Goal: Task Accomplishment & Management: Complete application form

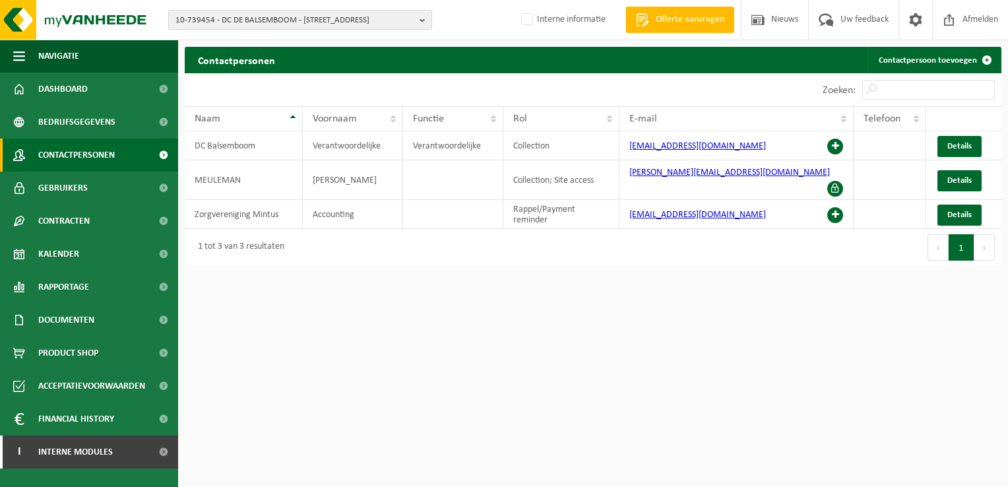
click at [229, 19] on span "10-739454 - DC DE BALSEMBOOM - [STREET_ADDRESS]" at bounding box center [295, 21] width 239 height 20
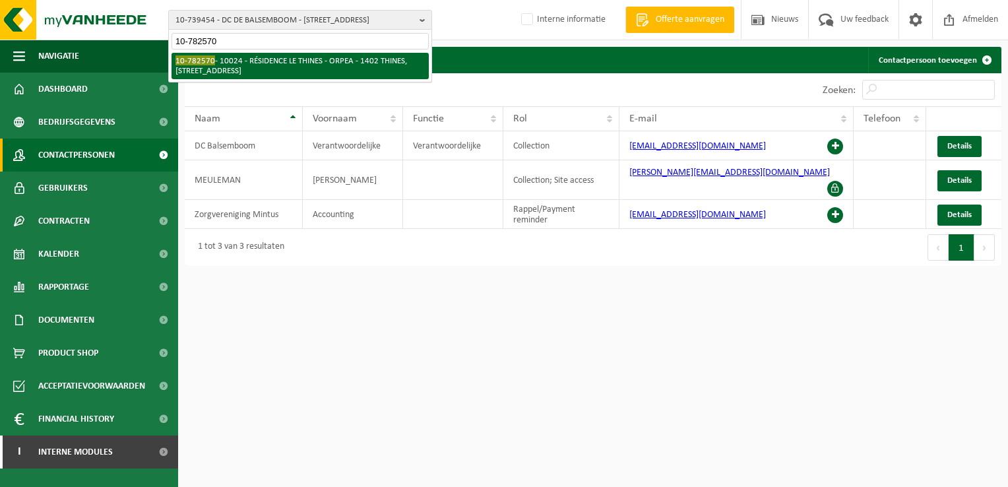
type input "10-782570"
click at [256, 62] on li "10-782570 - 10024 - RÉSIDENCE LE THINES - ORPEA - 1402 THINES, CHAUSSÉE DE WAVR…" at bounding box center [300, 66] width 257 height 26
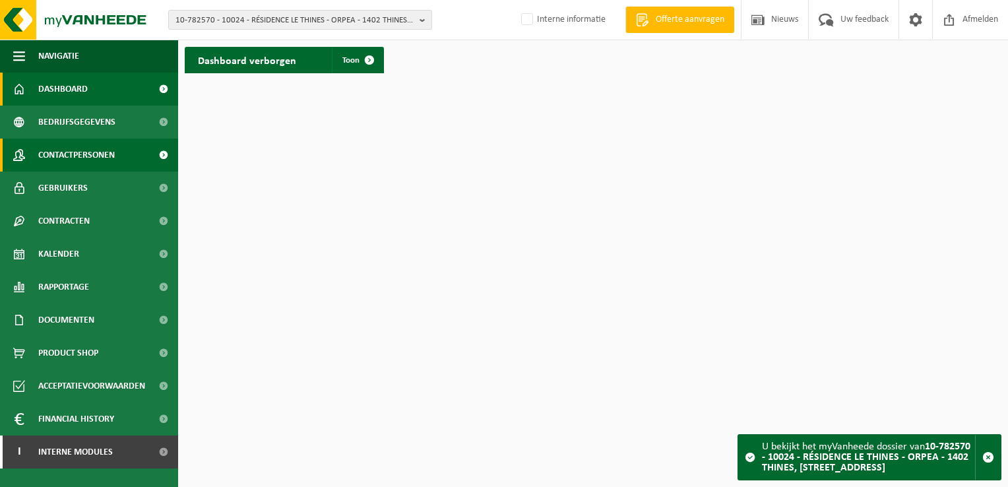
click at [81, 156] on span "Contactpersonen" at bounding box center [76, 155] width 77 height 33
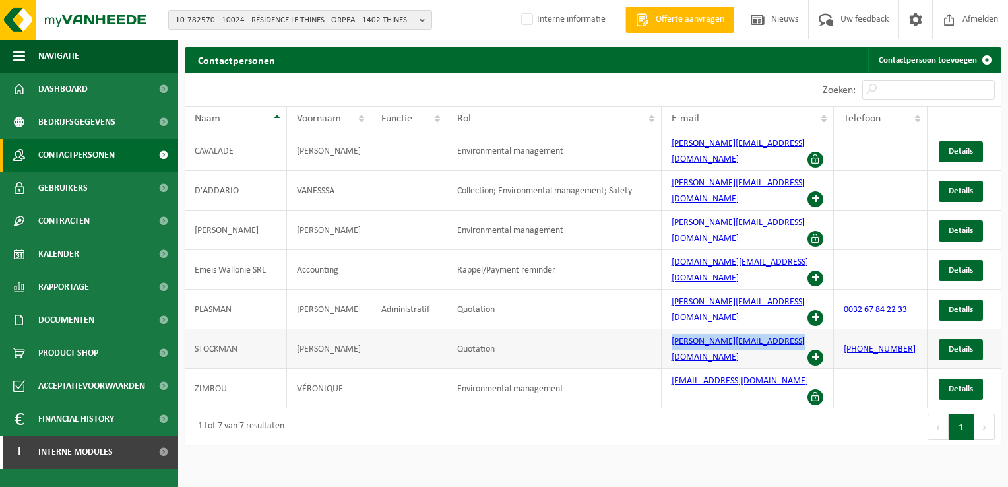
drag, startPoint x: 795, startPoint y: 294, endPoint x: 663, endPoint y: 298, distance: 132.1
click at [663, 329] on td "jean-yves.stockman@emeis.com" at bounding box center [748, 349] width 173 height 40
copy link "jean-yves.stockman@emeis.com"
click at [284, 17] on span "10-782570 - 10024 - RÉSIDENCE LE THINES - ORPEA - 1402 THINES, CHAUSSÉE DE WAVR…" at bounding box center [295, 21] width 239 height 20
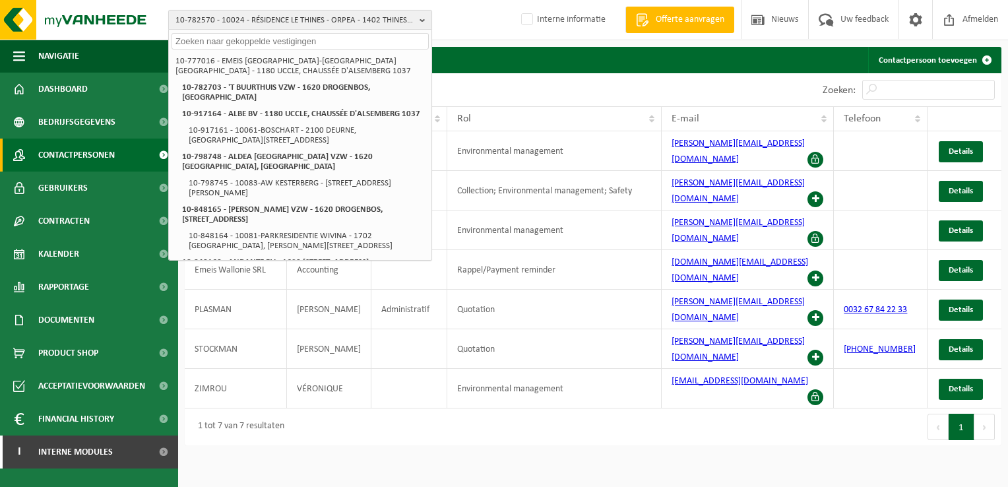
paste input "10-739454"
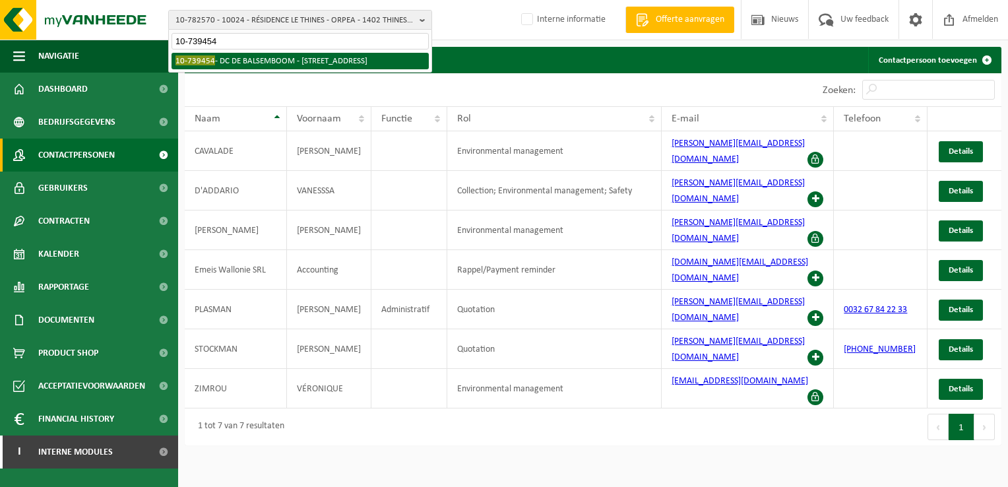
type input "10-739454"
click at [251, 59] on li "10-739454 - DC DE BALSEMBOOM - 8000 BRUGGE, OCMW BRUGGE GANZENSTRAAT 33" at bounding box center [300, 61] width 257 height 16
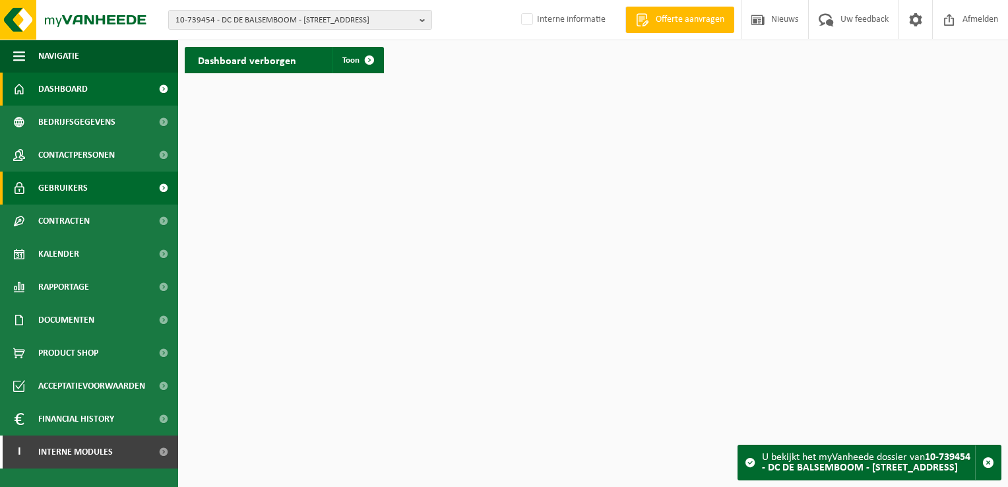
click at [90, 187] on link "Gebruikers" at bounding box center [89, 188] width 178 height 33
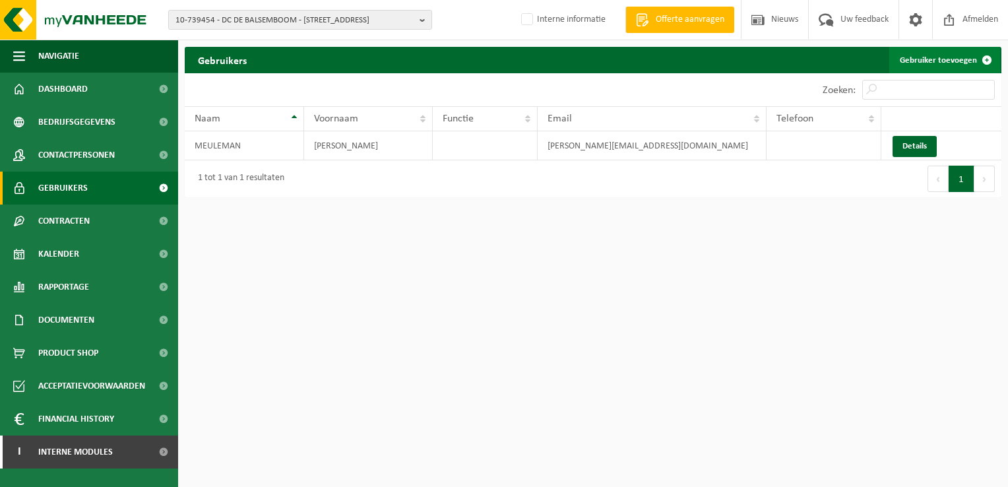
click at [923, 54] on link "Gebruiker toevoegen" at bounding box center [945, 60] width 111 height 26
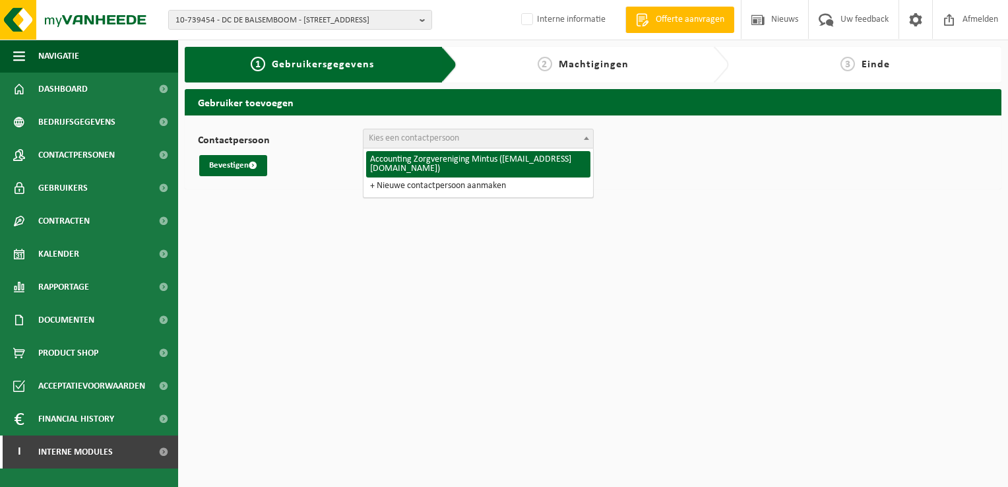
click at [372, 139] on span "Kies een contactpersoon" at bounding box center [414, 138] width 90 height 10
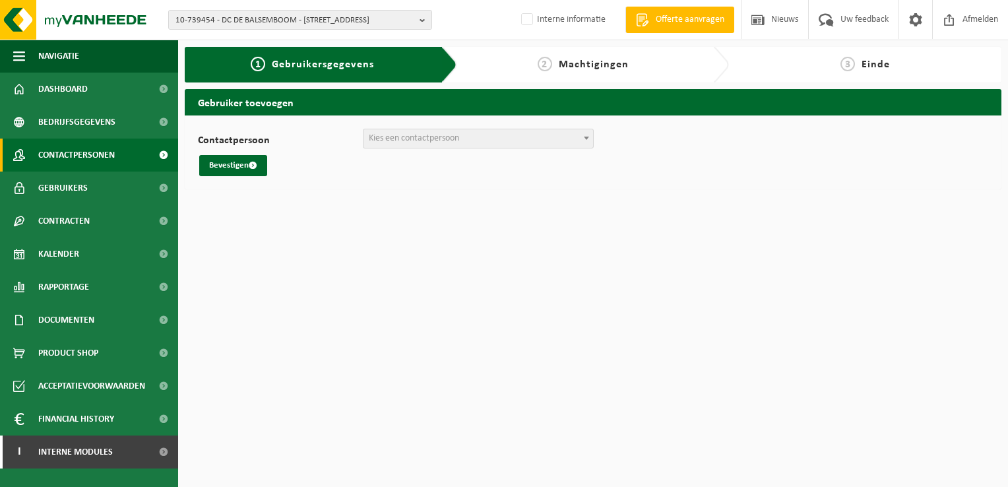
click at [84, 159] on span "Contactpersonen" at bounding box center [76, 155] width 77 height 33
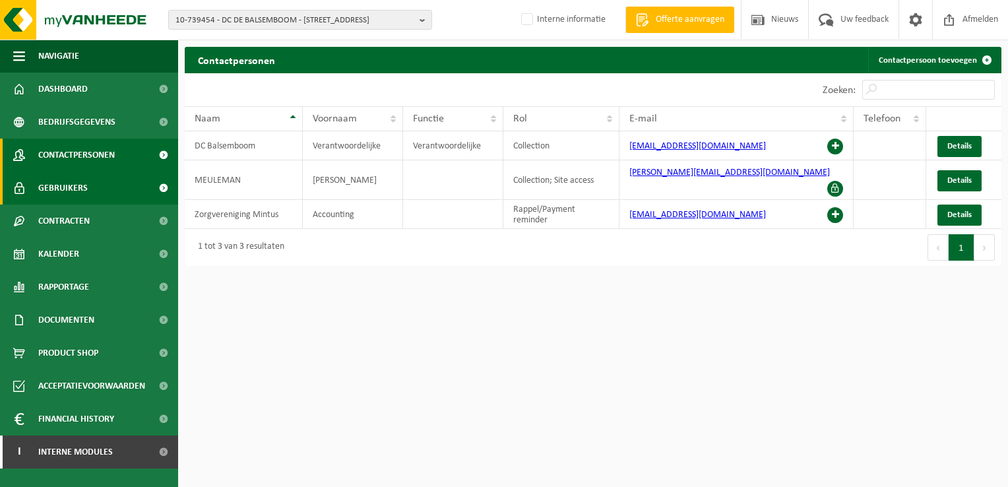
click at [79, 182] on span "Gebruikers" at bounding box center [62, 188] width 49 height 33
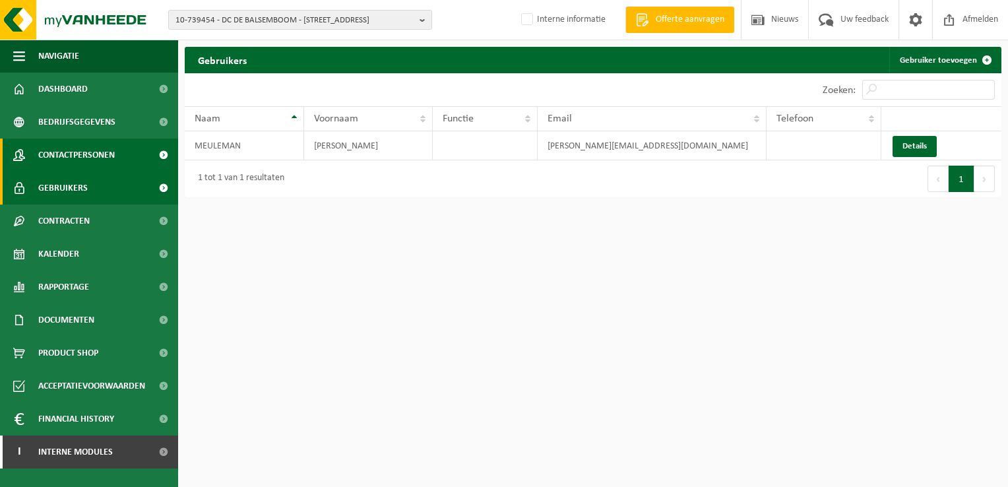
click at [75, 158] on span "Contactpersonen" at bounding box center [76, 155] width 77 height 33
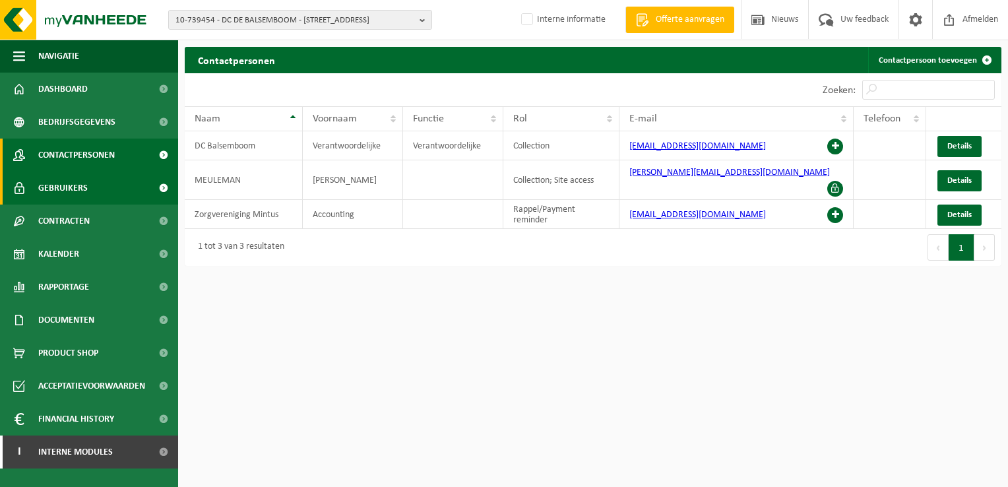
click at [73, 192] on span "Gebruikers" at bounding box center [62, 188] width 49 height 33
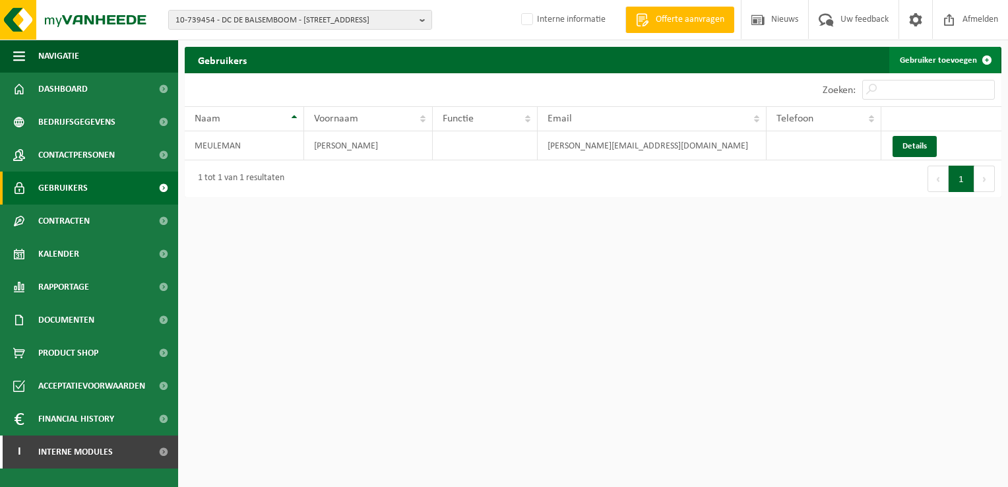
click at [940, 61] on link "Gebruiker toevoegen" at bounding box center [945, 60] width 111 height 26
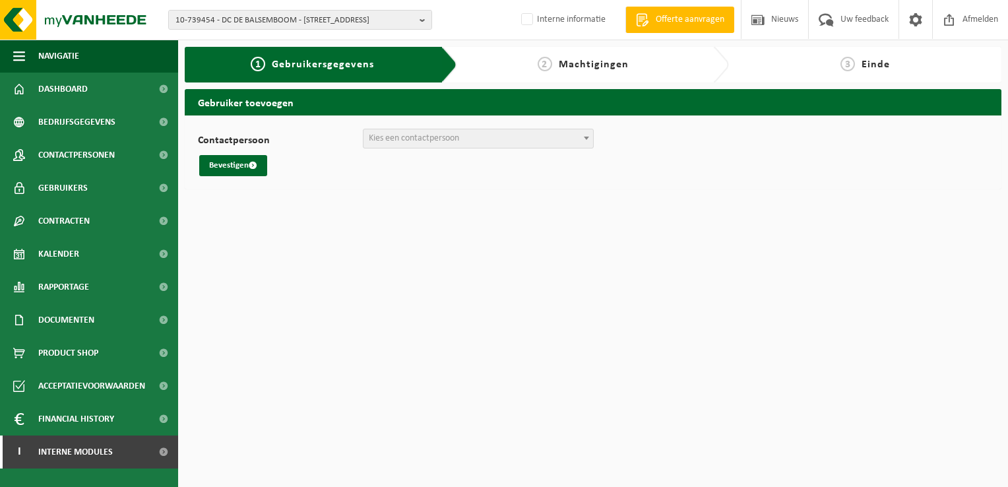
click at [404, 143] on span "Kies een contactpersoon" at bounding box center [414, 138] width 90 height 10
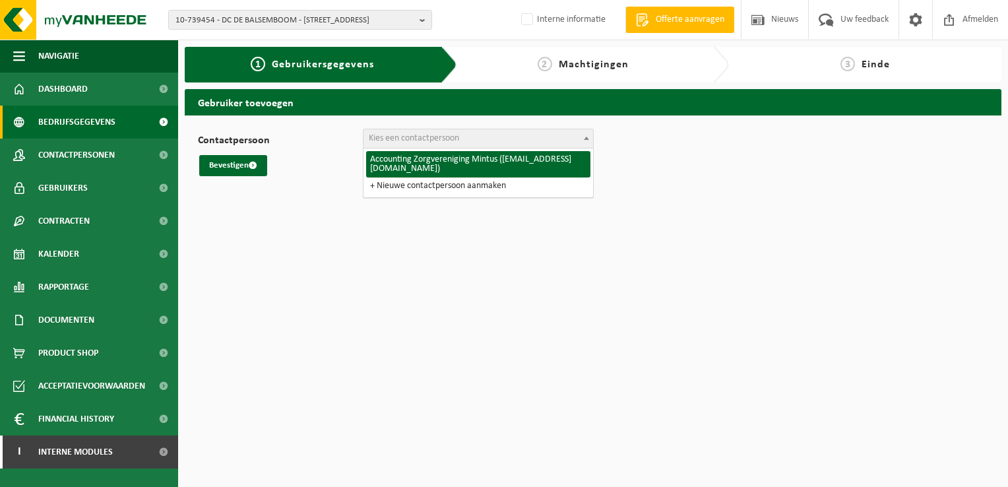
click at [70, 125] on span "Bedrijfsgegevens" at bounding box center [76, 122] width 77 height 33
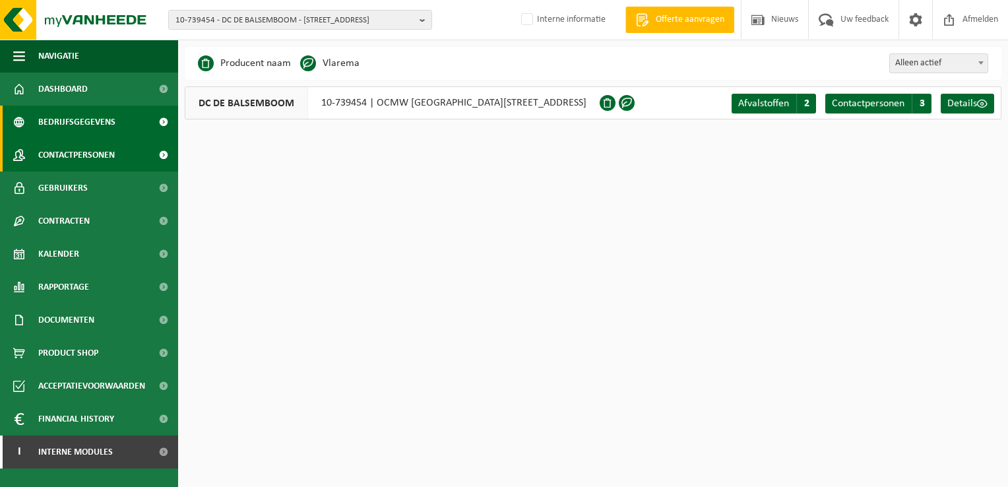
click at [79, 144] on span "Contactpersonen" at bounding box center [76, 155] width 77 height 33
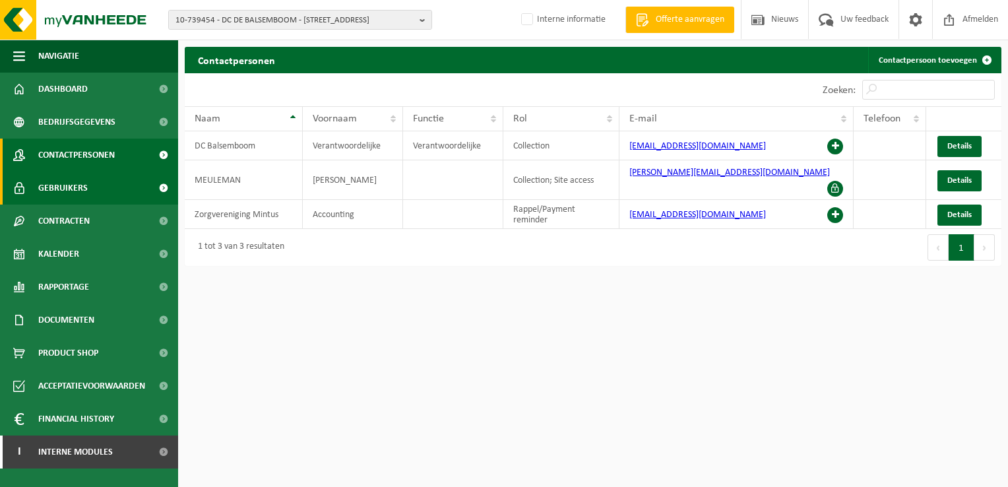
click at [73, 187] on span "Gebruikers" at bounding box center [62, 188] width 49 height 33
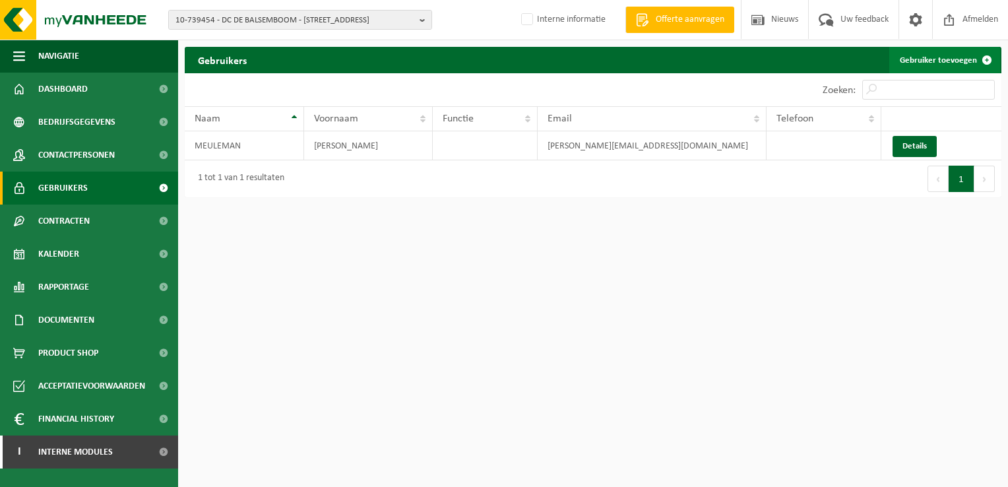
click at [908, 59] on link "Gebruiker toevoegen" at bounding box center [945, 60] width 111 height 26
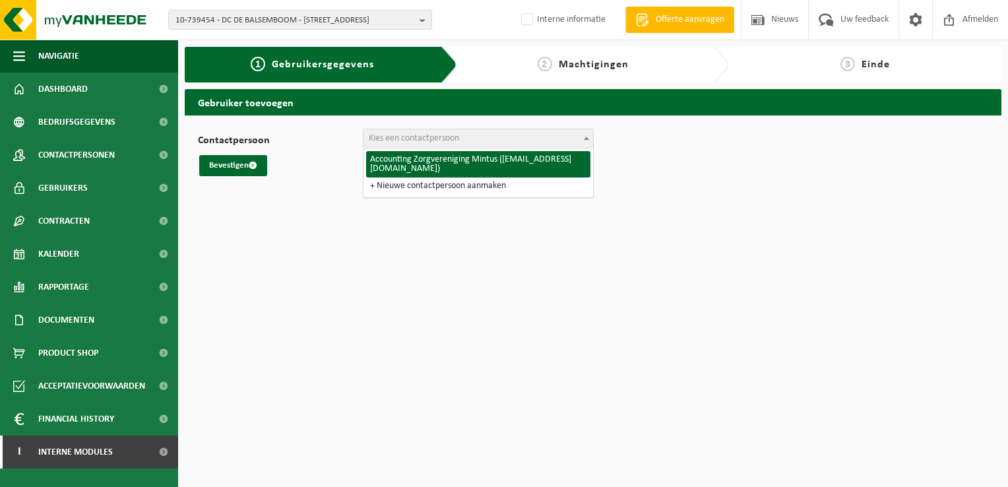
click at [426, 141] on span "Kies een contactpersoon" at bounding box center [414, 138] width 90 height 10
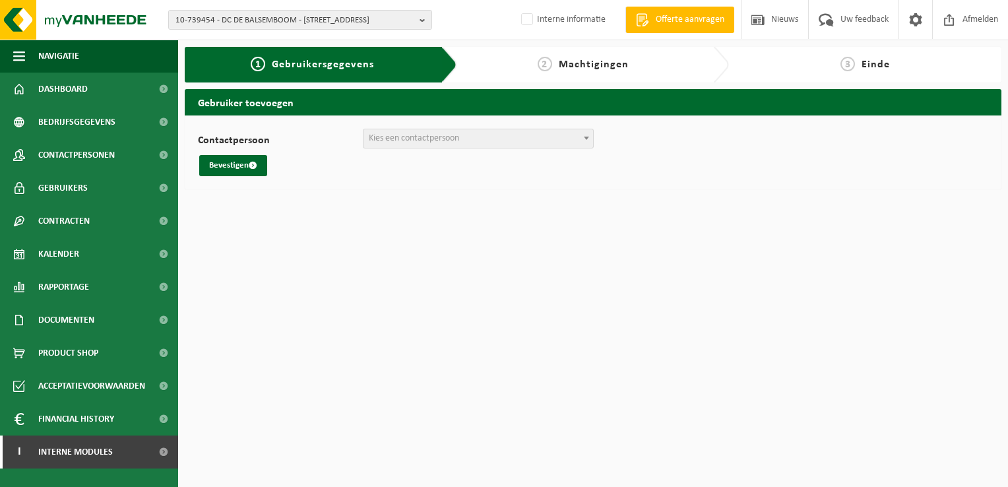
click at [401, 138] on span "Kies een contactpersoon" at bounding box center [414, 138] width 90 height 10
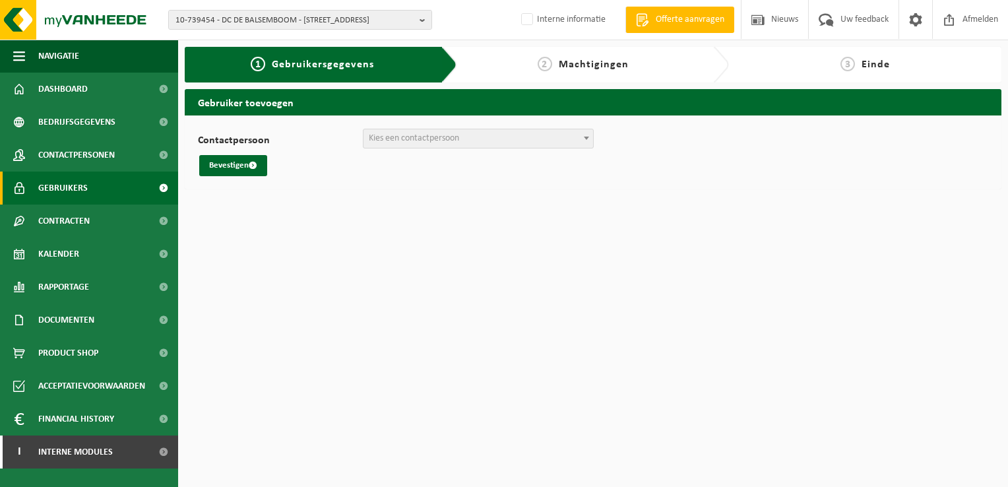
click at [70, 186] on span "Gebruikers" at bounding box center [62, 188] width 49 height 33
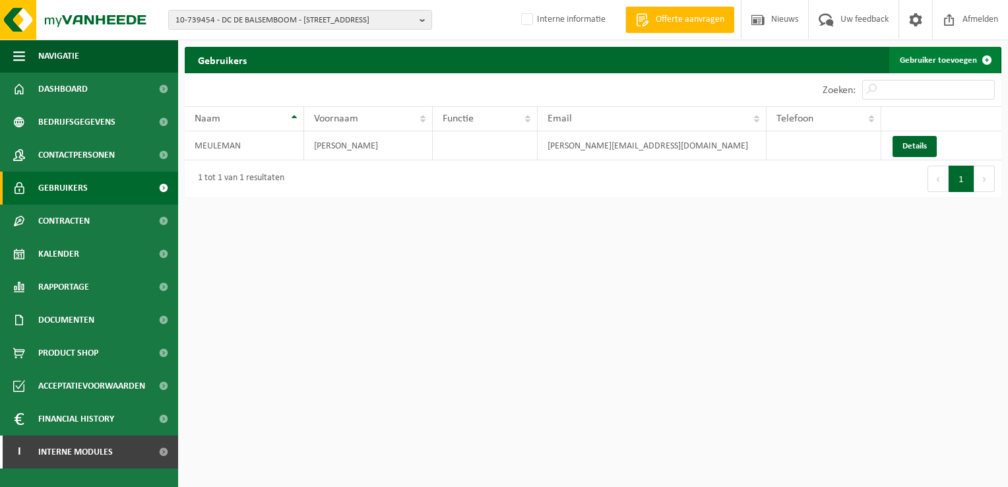
click at [954, 60] on link "Gebruiker toevoegen" at bounding box center [945, 60] width 111 height 26
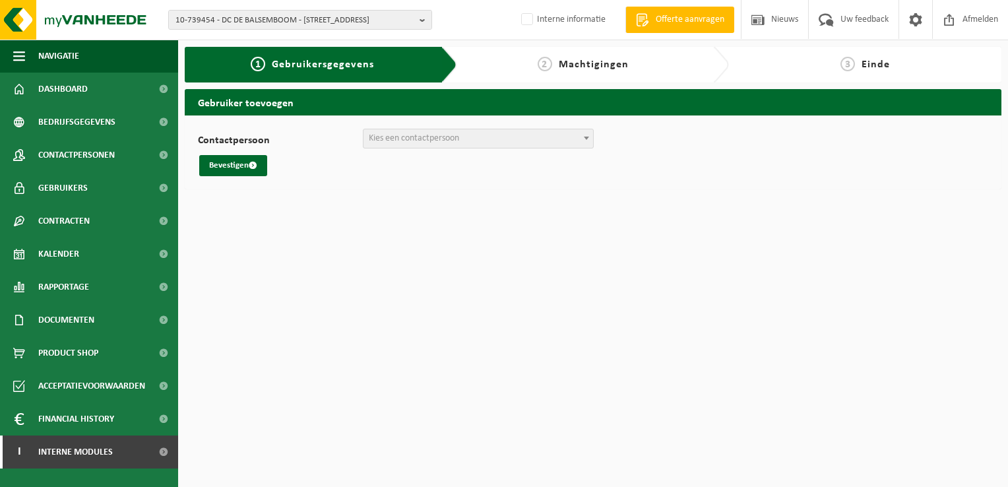
click at [378, 139] on span "Kies een contactpersoon" at bounding box center [414, 138] width 90 height 10
click at [420, 24] on b "button" at bounding box center [426, 20] width 12 height 18
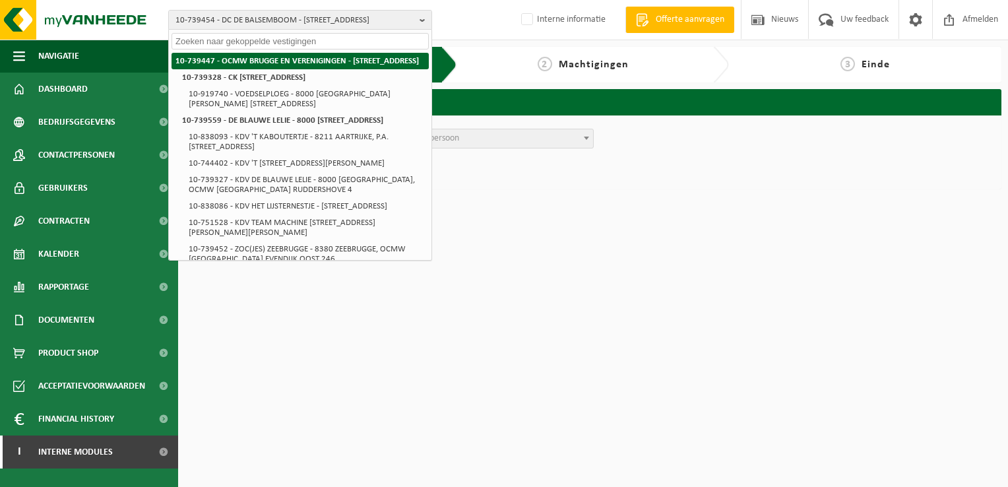
click at [348, 57] on strong "10-739447 - OCMW BRUGGE EN VERENIGINGEN - [STREET_ADDRESS]" at bounding box center [298, 61] width 244 height 9
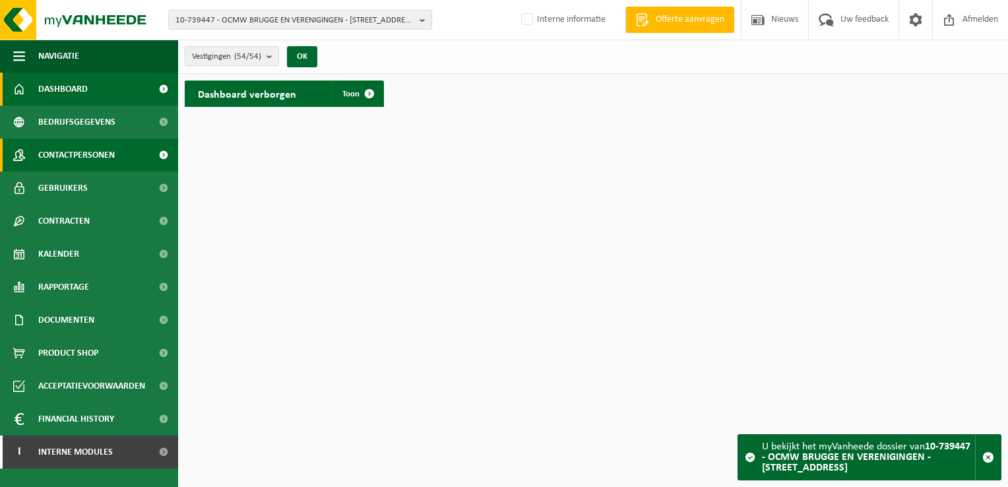
click at [54, 159] on span "Contactpersonen" at bounding box center [76, 155] width 77 height 33
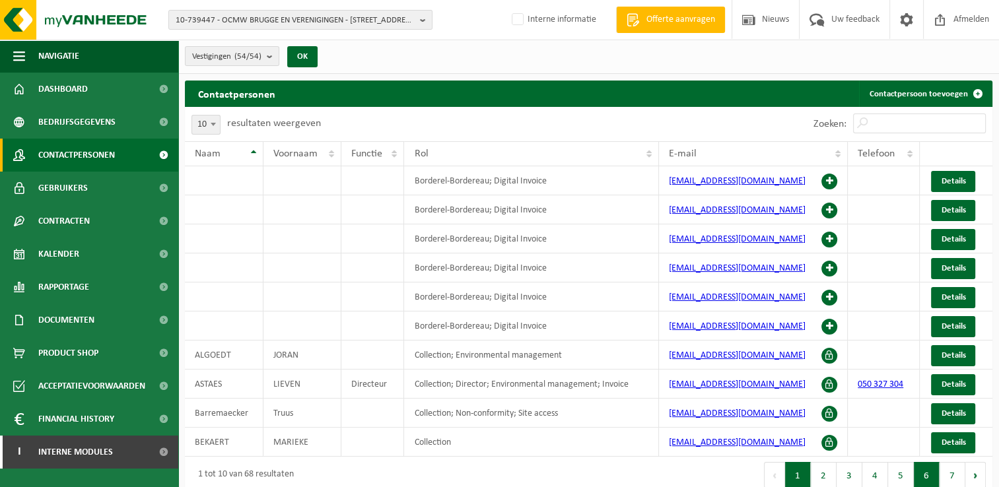
click at [925, 478] on button "6" at bounding box center [926, 475] width 26 height 26
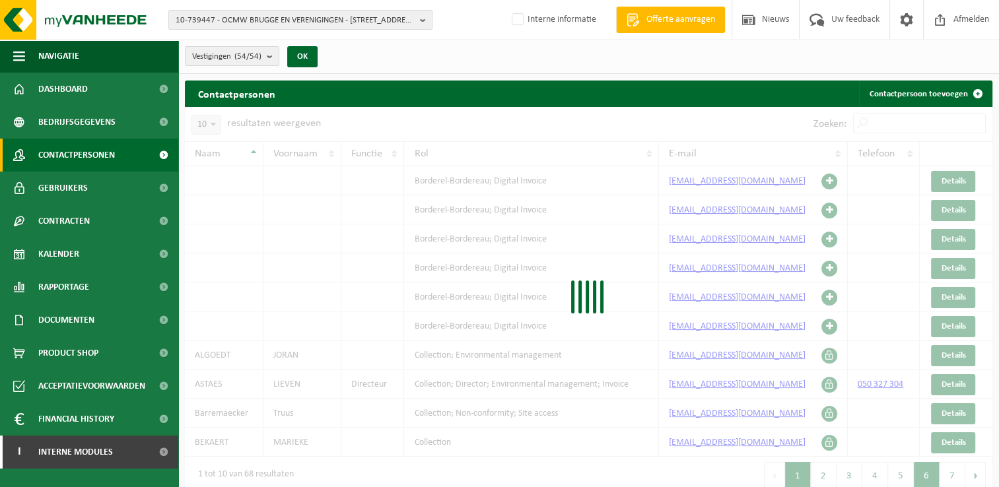
scroll to position [42, 0]
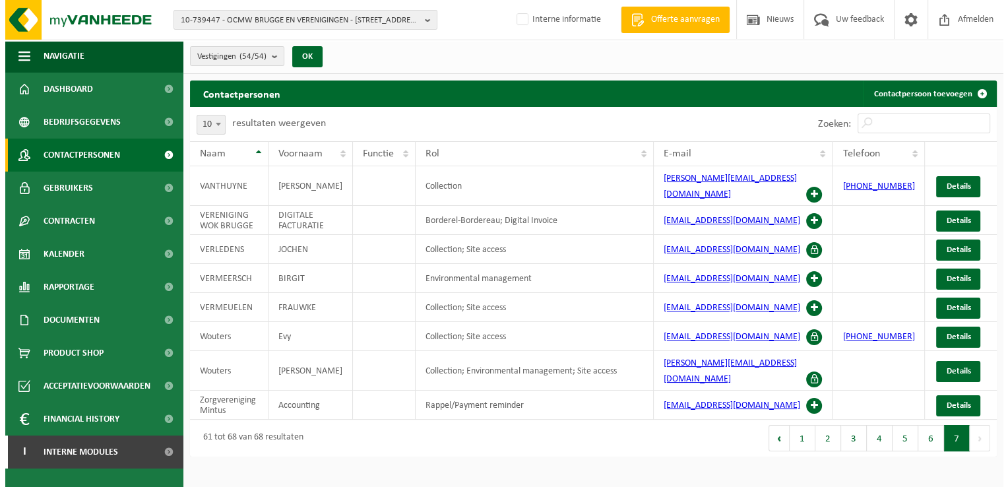
scroll to position [0, 0]
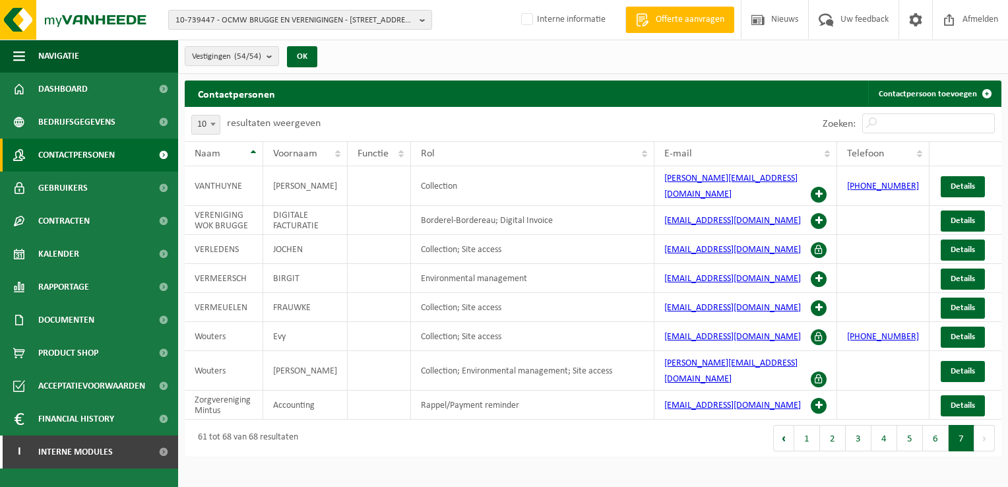
click at [418, 17] on button "10-739447 - OCMW BRUGGE EN VERENIGINGEN - [STREET_ADDRESS]" at bounding box center [300, 20] width 264 height 20
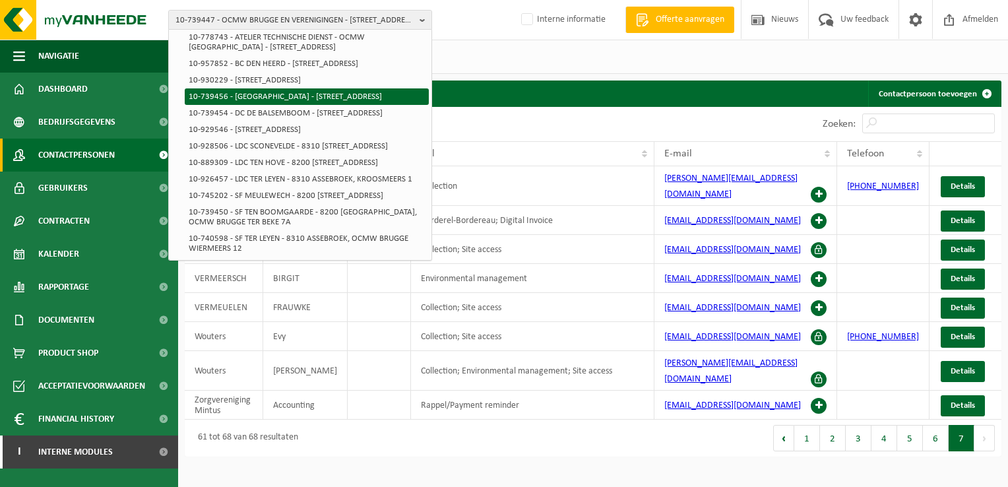
scroll to position [858, 0]
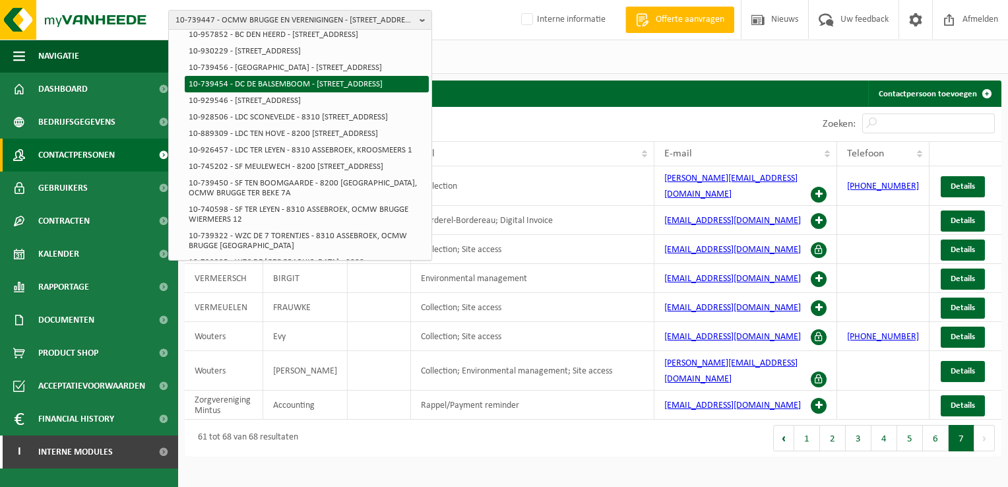
click at [317, 92] on li "10-739454 - DC DE BALSEMBOOM - [STREET_ADDRESS]" at bounding box center [307, 84] width 244 height 16
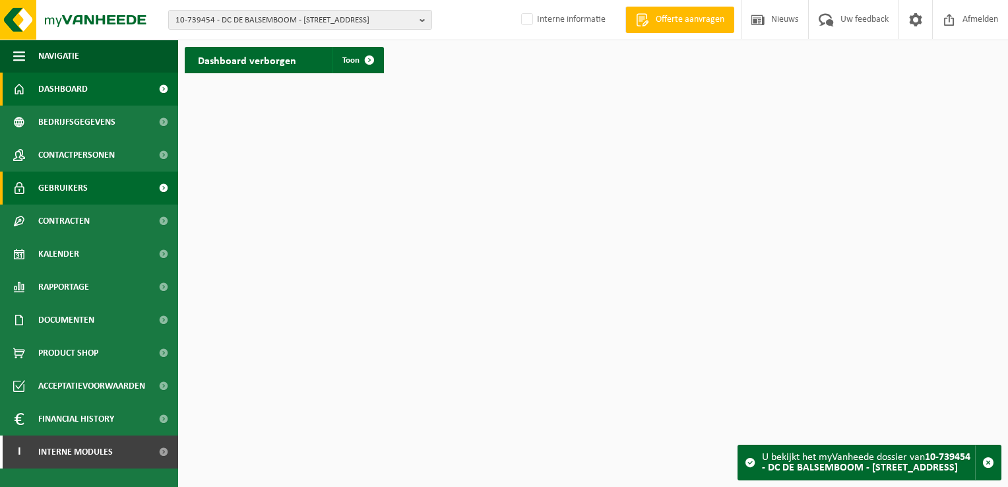
click at [63, 183] on span "Gebruikers" at bounding box center [62, 188] width 49 height 33
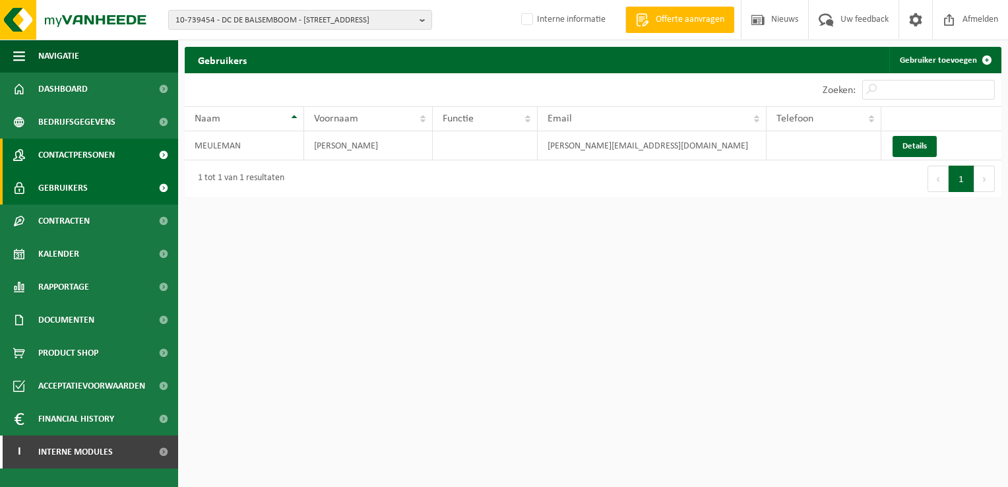
click at [69, 153] on span "Contactpersonen" at bounding box center [76, 155] width 77 height 33
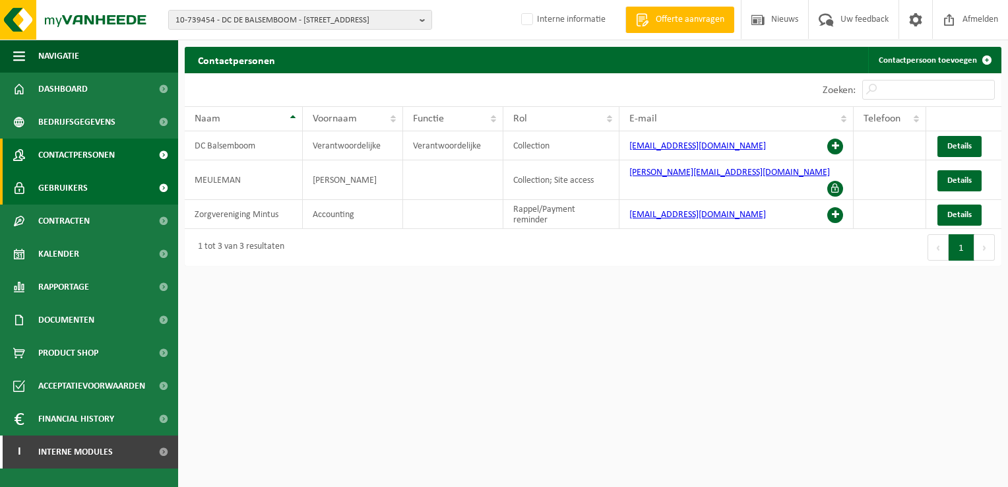
click at [62, 183] on span "Gebruikers" at bounding box center [62, 188] width 49 height 33
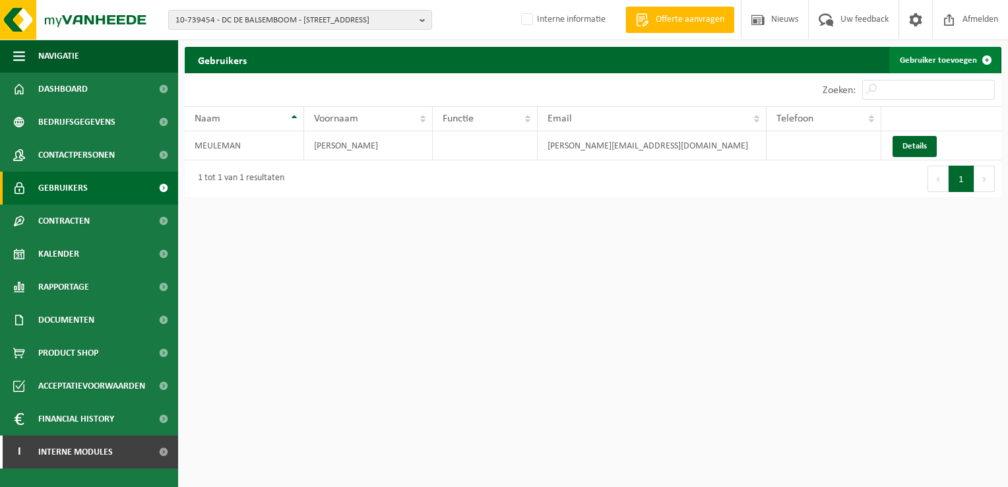
click at [916, 61] on link "Gebruiker toevoegen" at bounding box center [945, 60] width 111 height 26
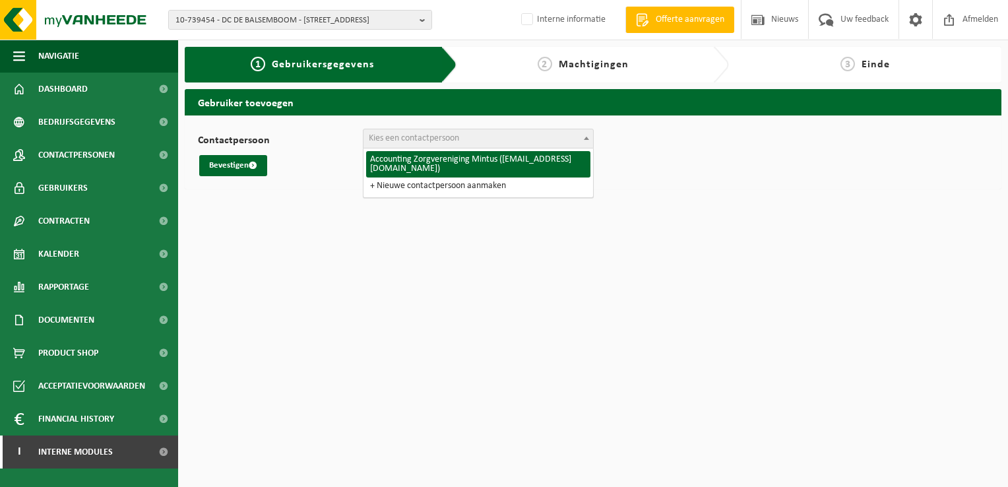
click at [486, 136] on span "Kies een contactpersoon" at bounding box center [479, 138] width 230 height 18
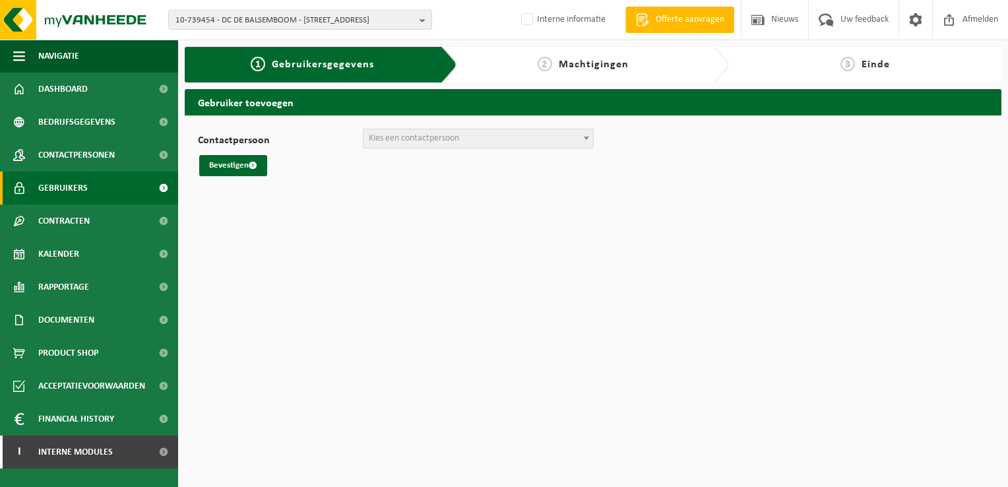
click at [66, 185] on span "Gebruikers" at bounding box center [62, 188] width 49 height 33
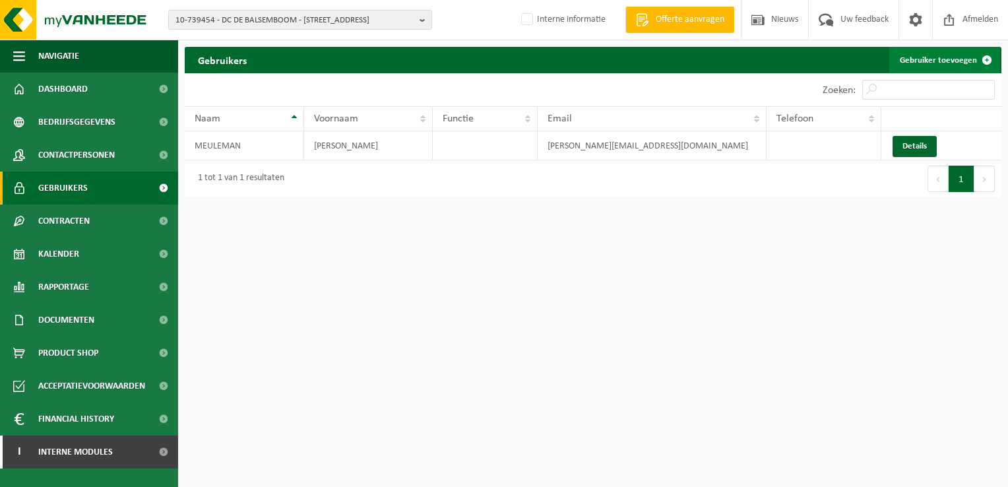
click at [954, 59] on link "Gebruiker toevoegen" at bounding box center [945, 60] width 111 height 26
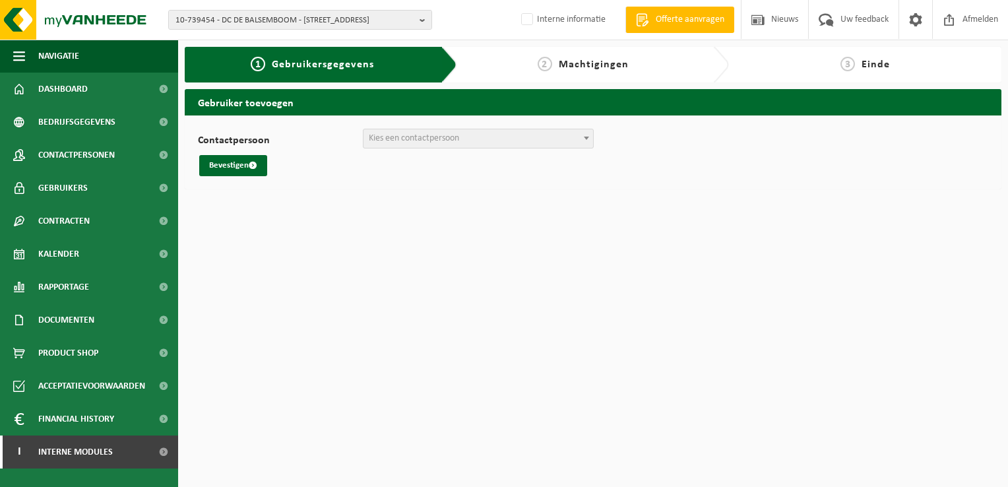
click at [379, 134] on span "Kies een contactpersoon" at bounding box center [414, 138] width 90 height 10
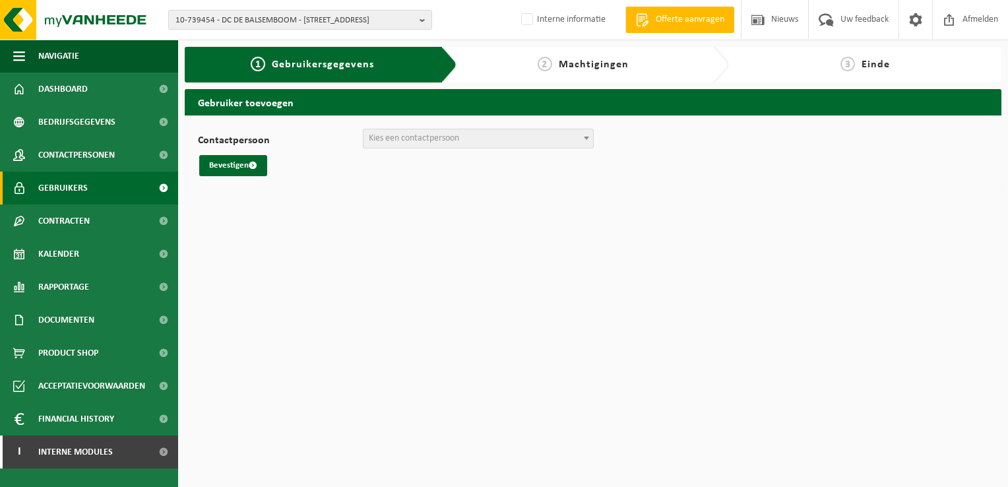
click at [84, 183] on span "Gebruikers" at bounding box center [62, 188] width 49 height 33
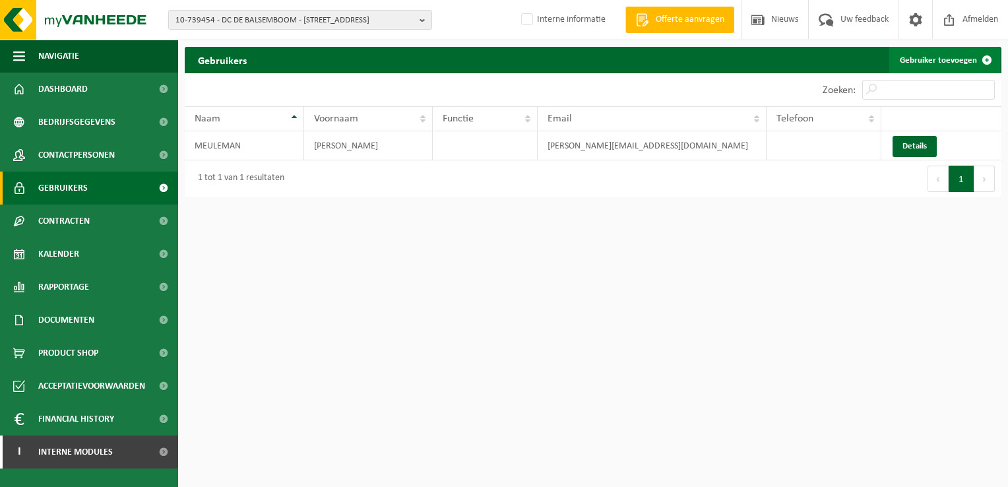
click at [899, 61] on link "Gebruiker toevoegen" at bounding box center [945, 60] width 111 height 26
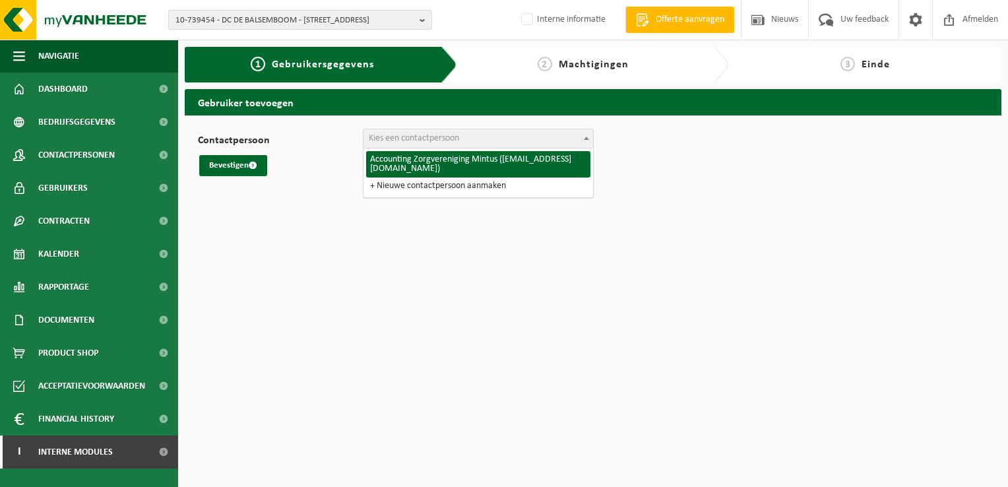
click at [557, 144] on span "Kies een contactpersoon" at bounding box center [479, 138] width 230 height 18
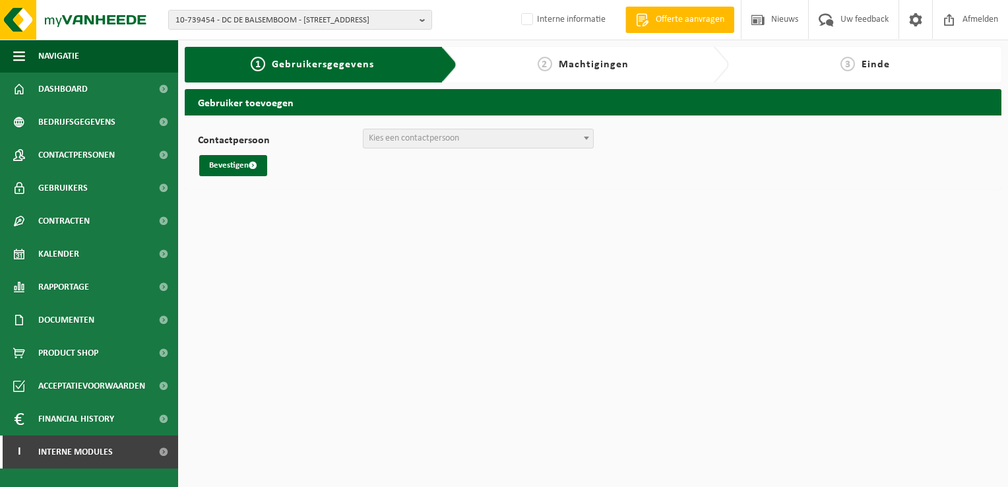
click at [486, 138] on span "Kies een contactpersoon" at bounding box center [479, 138] width 230 height 18
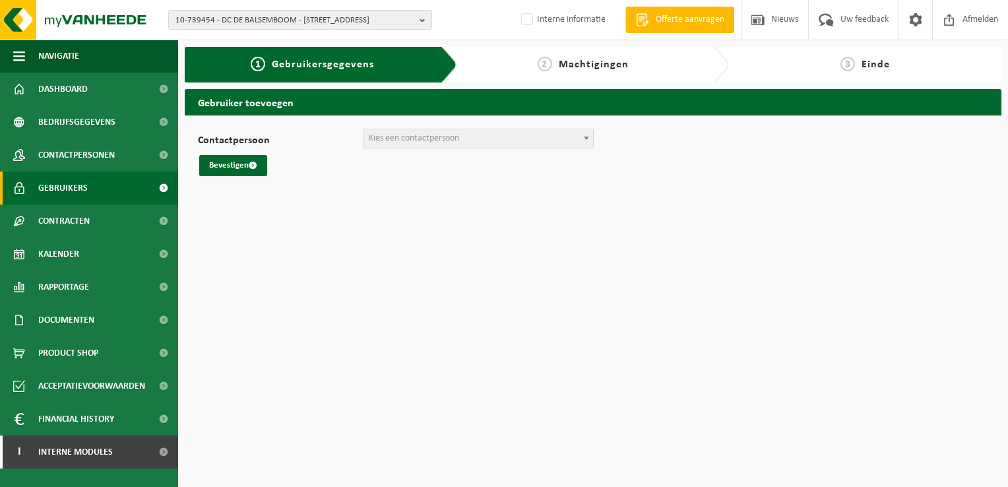
click at [72, 185] on span "Gebruikers" at bounding box center [62, 188] width 49 height 33
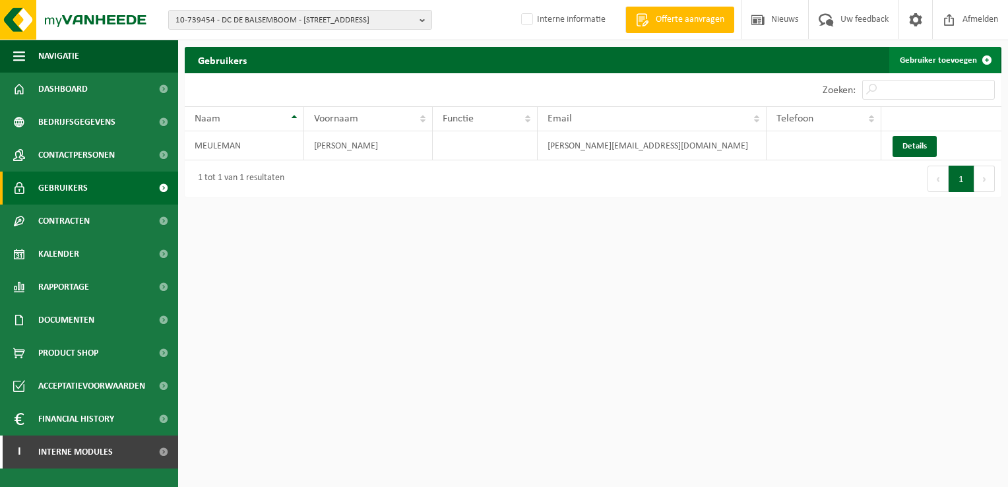
click at [930, 62] on link "Gebruiker toevoegen" at bounding box center [945, 60] width 111 height 26
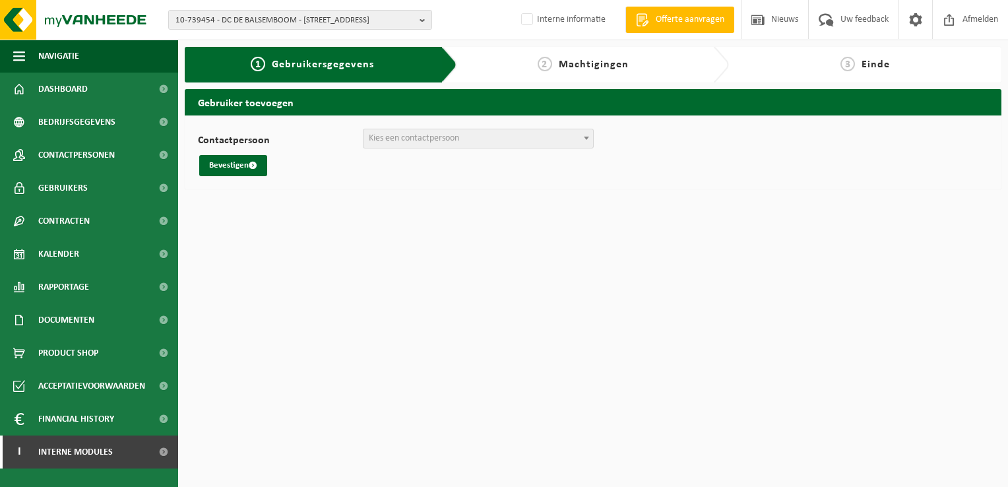
click at [496, 143] on span "Kies een contactpersoon" at bounding box center [479, 138] width 230 height 18
click at [246, 160] on button "Bevestigen" at bounding box center [233, 165] width 68 height 21
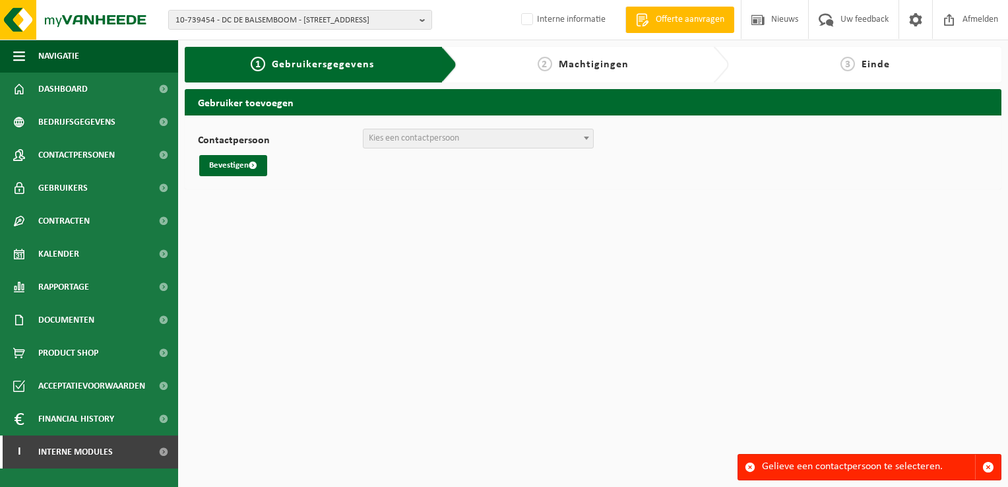
click at [493, 143] on span "Kies een contactpersoon" at bounding box center [479, 138] width 230 height 18
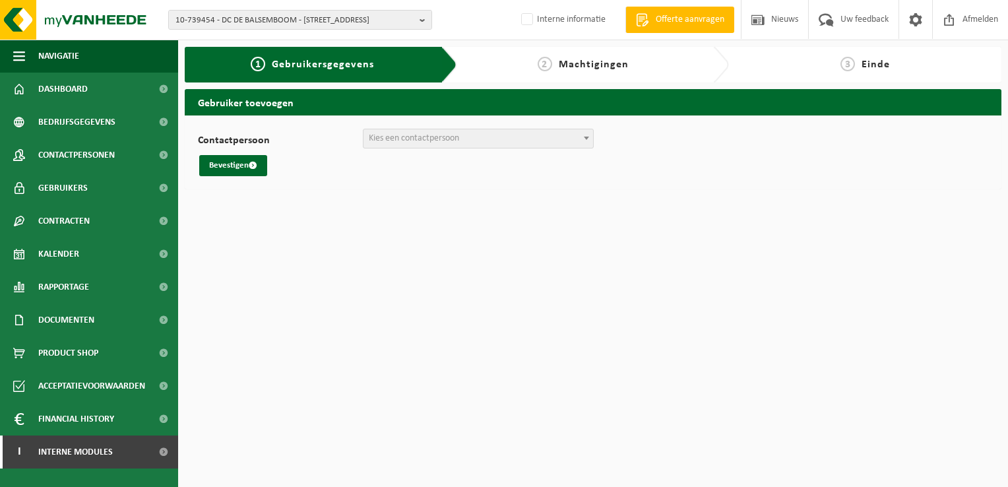
click at [367, 137] on span "Kies een contactpersoon" at bounding box center [479, 138] width 230 height 18
click at [461, 150] on div "Contactpersoon Accounting Zorgvereniging Mintus (meldpunt.facturatie.leverancie…" at bounding box center [593, 153] width 791 height 48
click at [463, 142] on span "Kies een contactpersoon" at bounding box center [479, 138] width 230 height 18
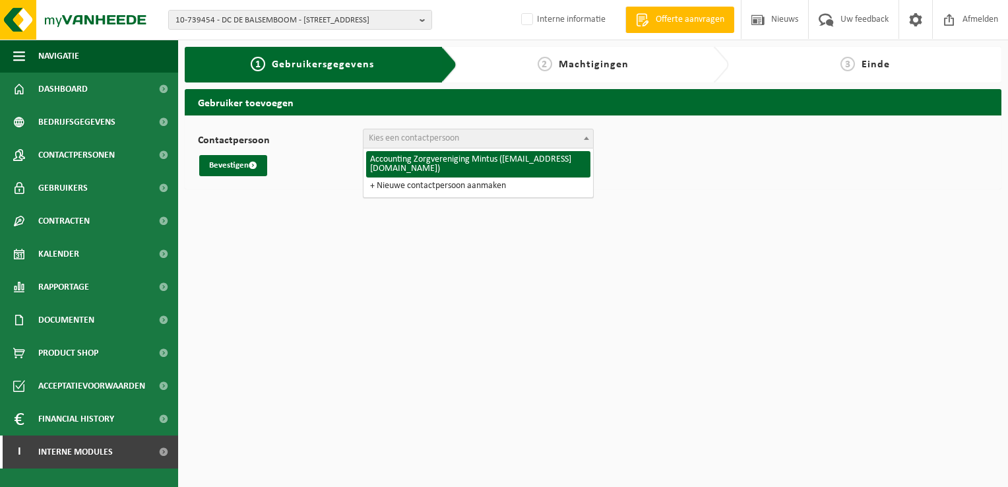
click at [463, 142] on span "Kies een contactpersoon" at bounding box center [479, 138] width 230 height 18
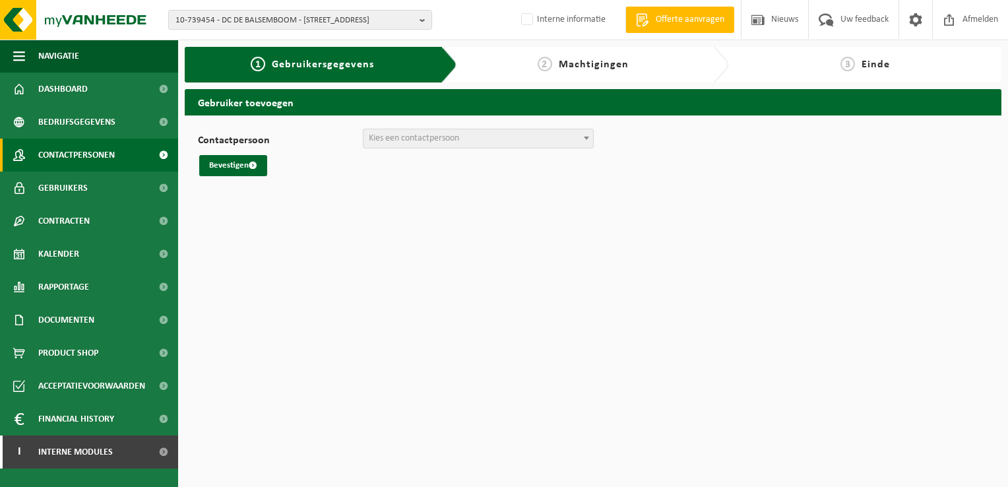
click at [81, 154] on span "Contactpersonen" at bounding box center [76, 155] width 77 height 33
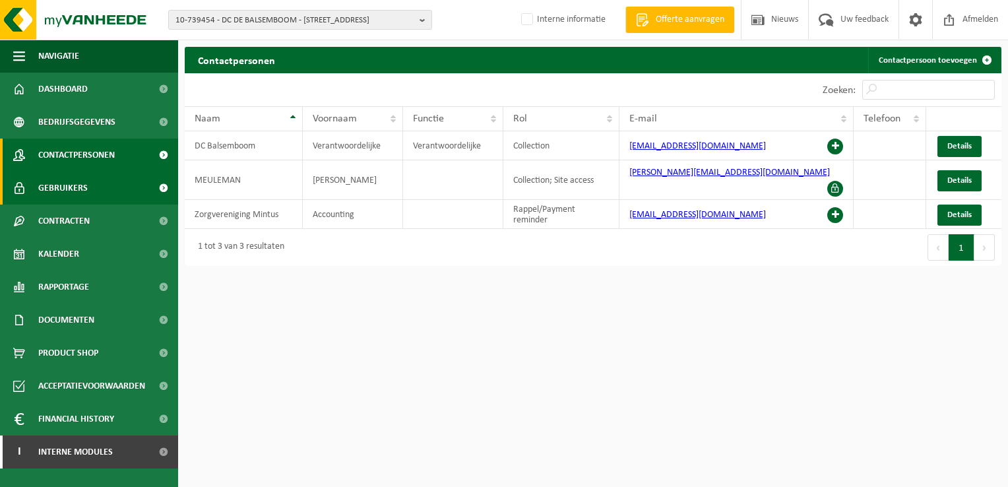
click at [77, 190] on span "Gebruikers" at bounding box center [62, 188] width 49 height 33
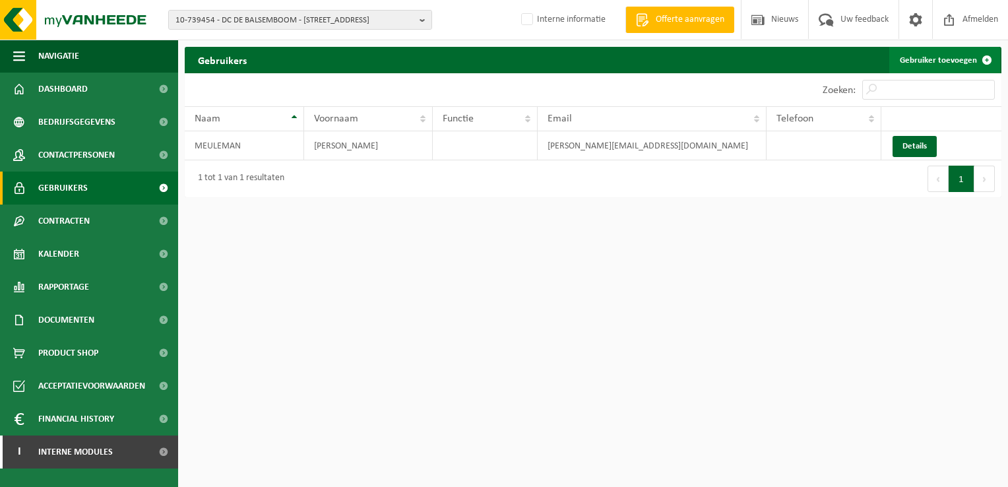
click at [963, 65] on link "Gebruiker toevoegen" at bounding box center [945, 60] width 111 height 26
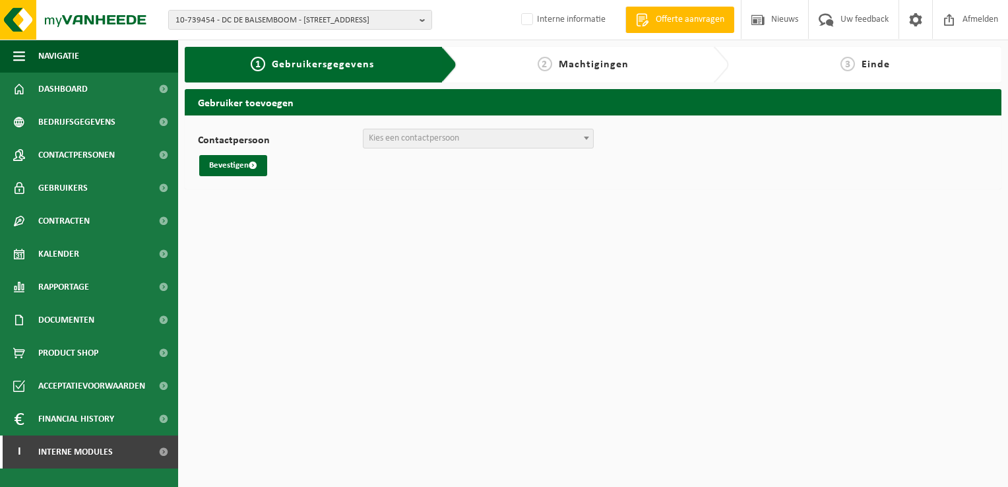
click at [444, 134] on span "Kies een contactpersoon" at bounding box center [414, 138] width 90 height 10
click at [512, 139] on span "Kies een contactpersoon" at bounding box center [479, 138] width 230 height 18
